Goal: Task Accomplishment & Management: Use online tool/utility

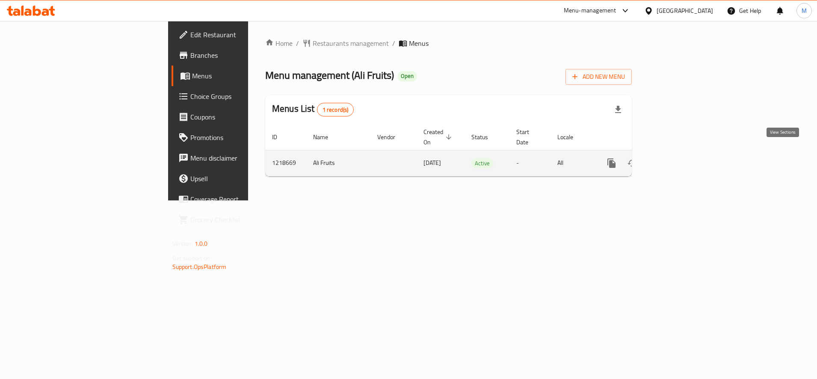
click at [679, 158] on icon "enhanced table" at bounding box center [674, 163] width 10 height 10
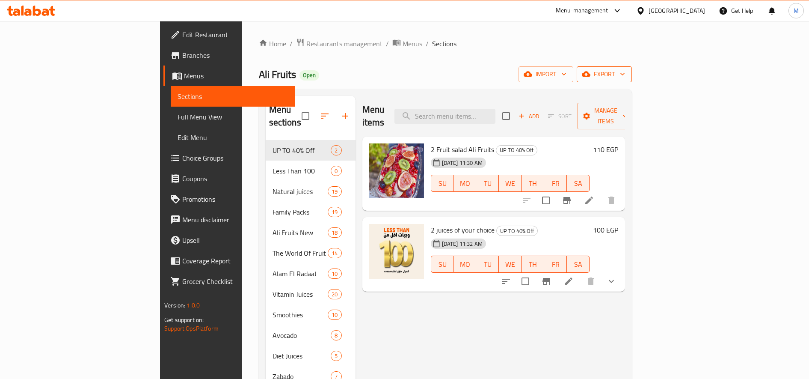
click at [625, 79] on span "export" at bounding box center [605, 74] width 42 height 11
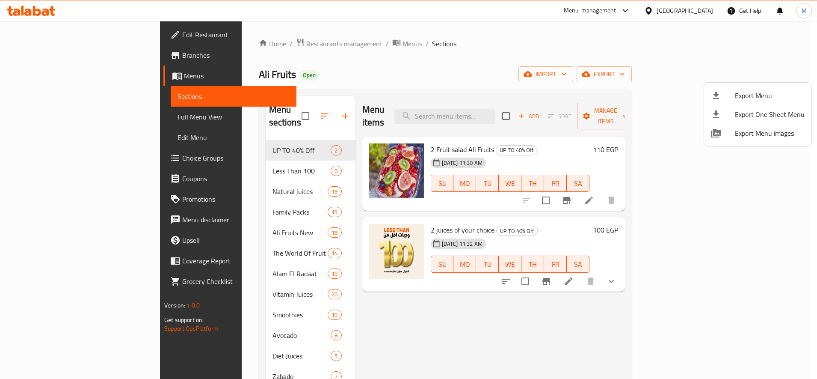
click at [197, 141] on div at bounding box center [408, 189] width 817 height 379
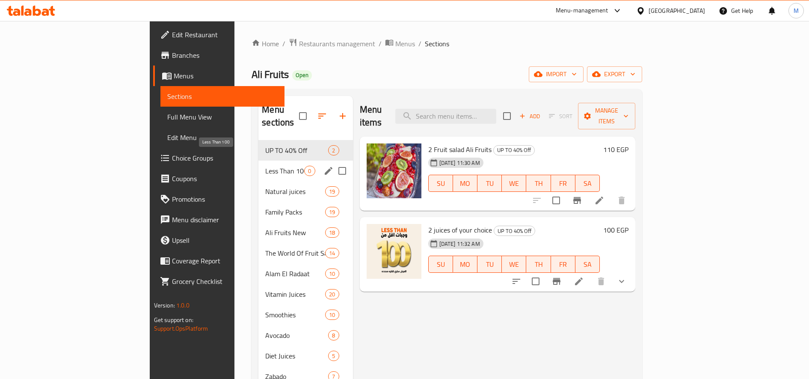
click at [265, 166] on span "Less Than 100" at bounding box center [284, 171] width 39 height 10
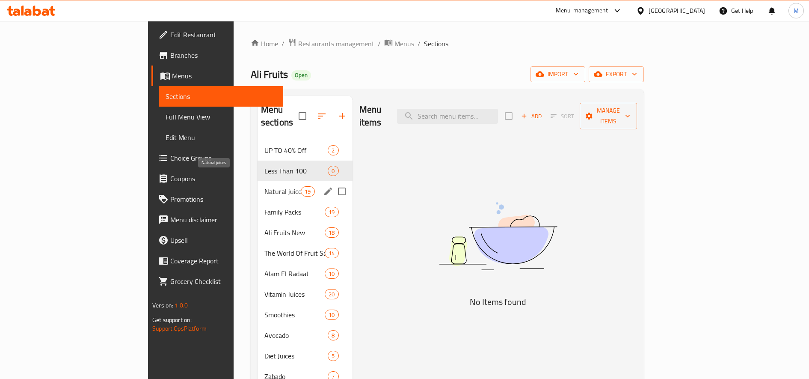
click at [264, 186] on span "Natural juices" at bounding box center [282, 191] width 36 height 10
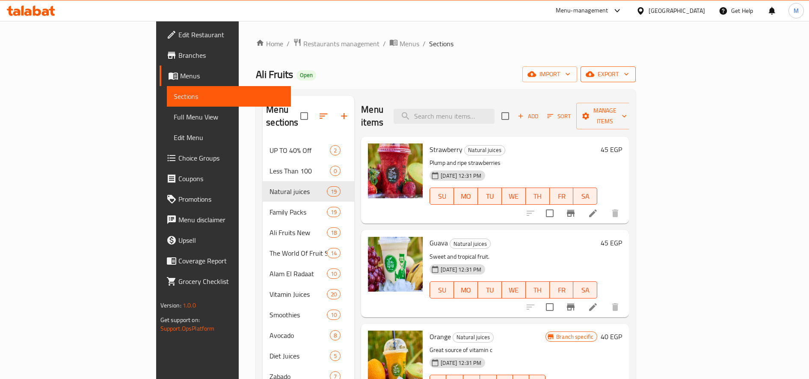
click at [629, 73] on span "export" at bounding box center [609, 74] width 42 height 11
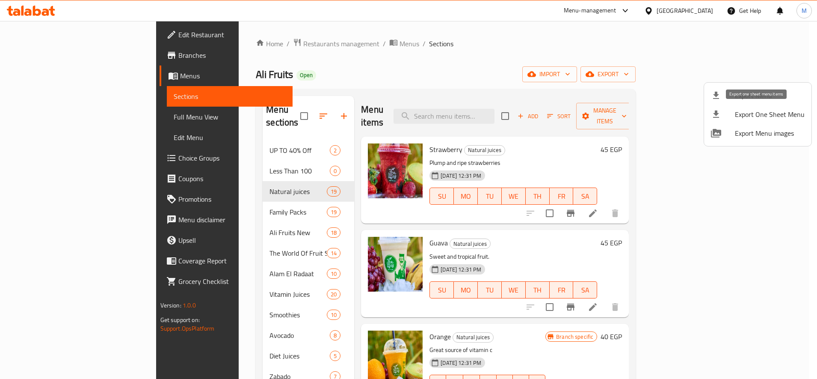
click at [773, 116] on span "Export One Sheet Menu" at bounding box center [770, 114] width 70 height 10
